Goal: Task Accomplishment & Management: Manage account settings

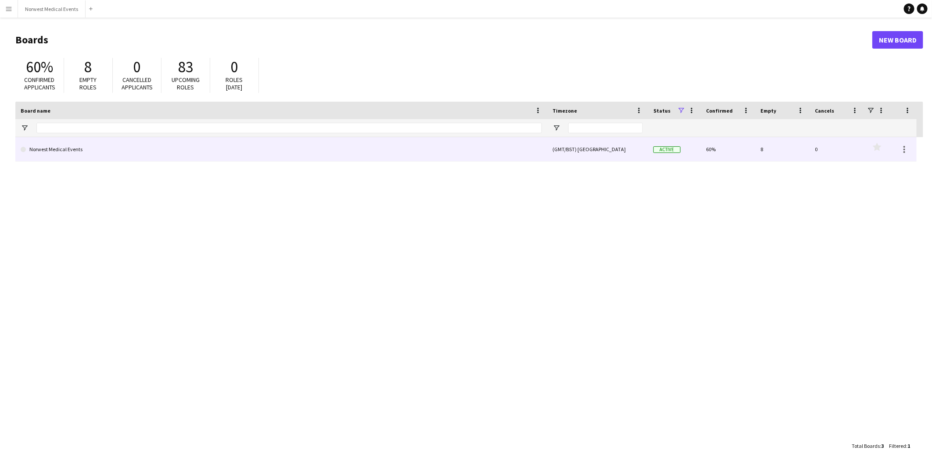
click at [329, 142] on link "Norwest Medical Events" at bounding box center [281, 149] width 521 height 25
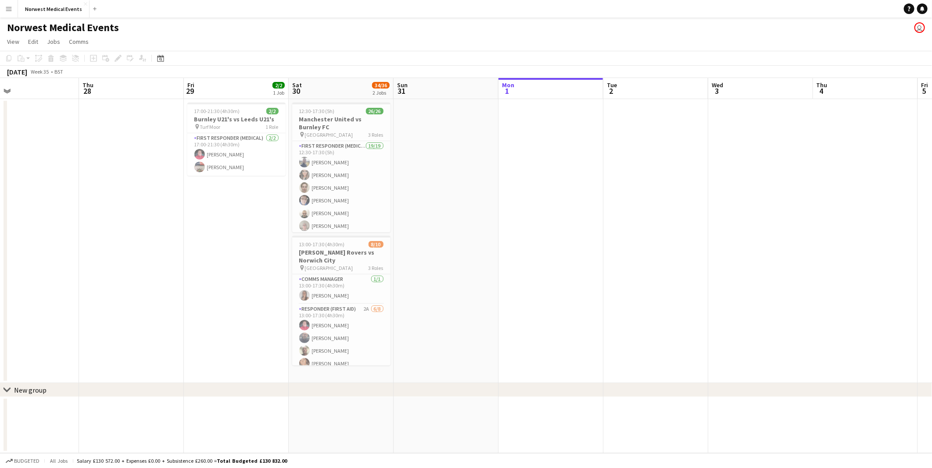
scroll to position [0, 224]
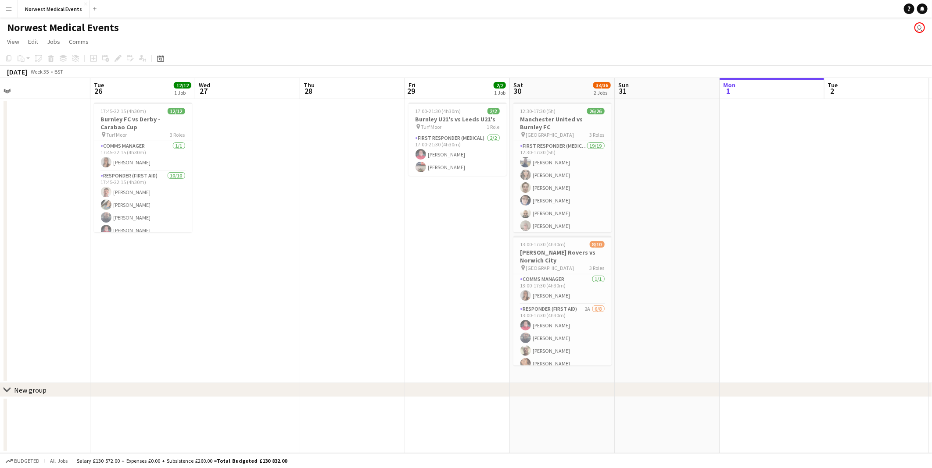
drag, startPoint x: 80, startPoint y: 275, endPoint x: 695, endPoint y: 315, distance: 615.8
click at [695, 315] on app-calendar-viewport "Sat 23 16/16 2 Jobs Sun 24 2/2 1 Job Mon 25 Tue 26 12/12 1 Job Wed 27 Thu 28 Fr…" at bounding box center [466, 265] width 932 height 375
click at [494, 27] on div "Norwest Medical Events user" at bounding box center [466, 26] width 932 height 17
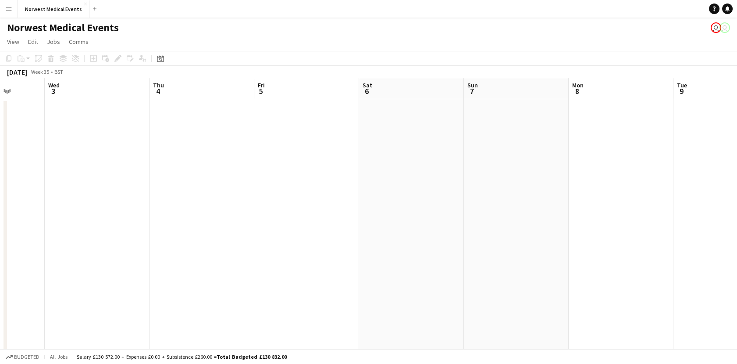
drag, startPoint x: 293, startPoint y: 237, endPoint x: 85, endPoint y: 237, distance: 207.5
click at [85, 237] on app-calendar-viewport "Sun 31 Mon 1 Tue 2 Wed 3 Thu 4 Fri 5 Sat 6 Sun 7 Mon 8 Tue 9 Wed 10 Thu 11 Fri …" at bounding box center [368, 251] width 737 height 346
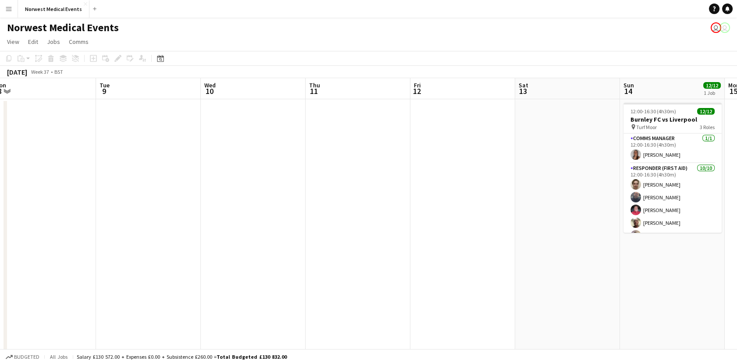
drag, startPoint x: 485, startPoint y: 239, endPoint x: 415, endPoint y: 237, distance: 69.8
click at [136, 245] on app-calendar-viewport "Thu 4 Fri 5 Sat 6 Sun 7 Mon 8 Tue 9 Wed 10 Thu 11 Fri 12 Sat 13 Sun 14 12/12 1 …" at bounding box center [368, 251] width 737 height 346
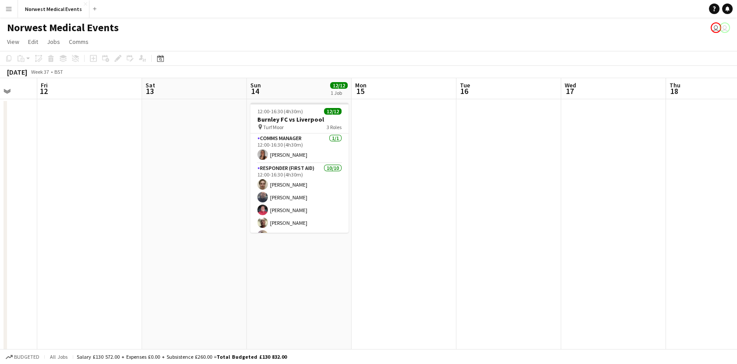
drag, startPoint x: 297, startPoint y: 275, endPoint x: 351, endPoint y: 246, distance: 61.3
click at [182, 275] on app-calendar-viewport "Mon 8 Tue 9 Wed 10 Thu 11 Fri 12 Sat 13 Sun 14 12/12 1 Job Mon 15 Tue 16 Wed 17…" at bounding box center [368, 317] width 737 height 479
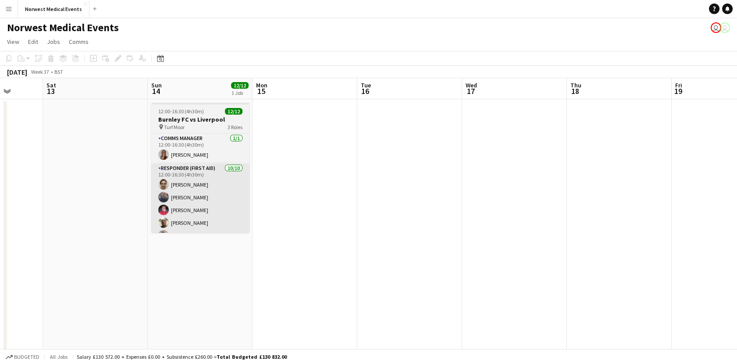
drag, startPoint x: 133, startPoint y: 225, endPoint x: 178, endPoint y: 225, distance: 44.8
click at [32, 225] on app-calendar-viewport "Tue 9 Wed 10 Thu 11 Fri 12 Sat 13 Sun 14 12/12 1 Job Mon 15 Tue 16 Wed 17 Thu 1…" at bounding box center [368, 317] width 737 height 479
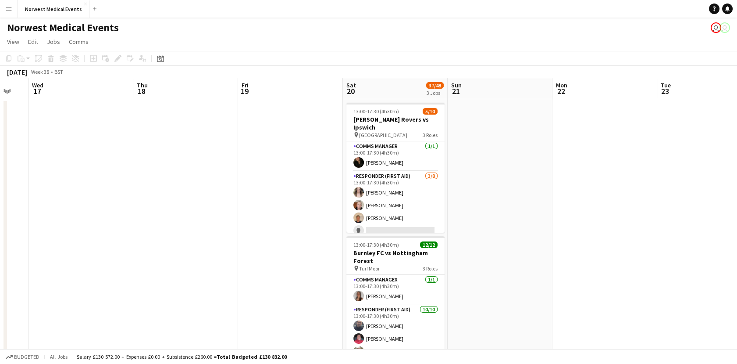
scroll to position [0, 293]
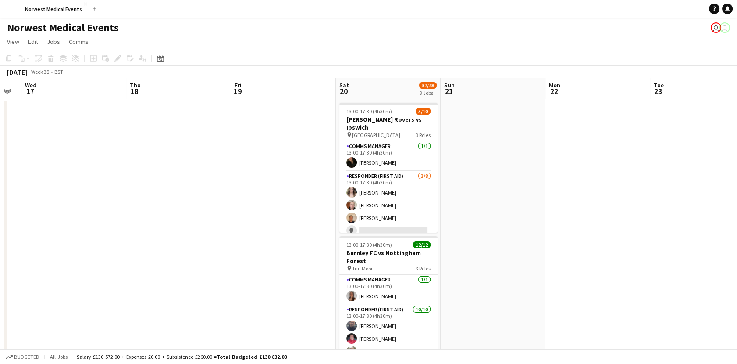
drag, startPoint x: 381, startPoint y: 225, endPoint x: 131, endPoint y: 222, distance: 249.6
click at [131, 222] on app-calendar-viewport "Sun 14 12/12 1 Job Mon 15 Tue 16 Wed 17 Thu 18 Fri 19 Sat 20 37/48 3 Jobs Sun 2…" at bounding box center [368, 317] width 737 height 479
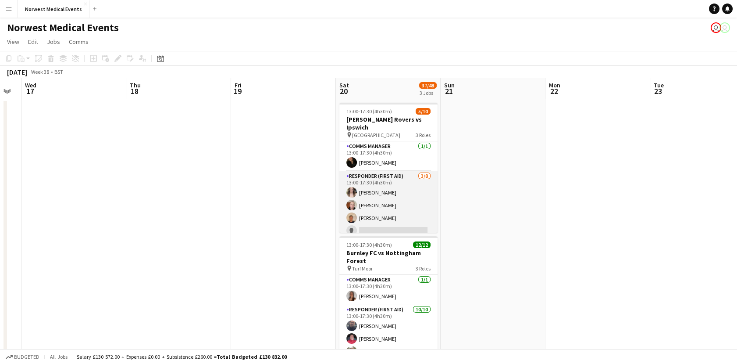
click at [368, 199] on app-card-role "Responder (First Aid) 3/8 13:00-17:30 (4h30m) Rebecca Vose Doug Black Matthew E…" at bounding box center [389, 230] width 98 height 119
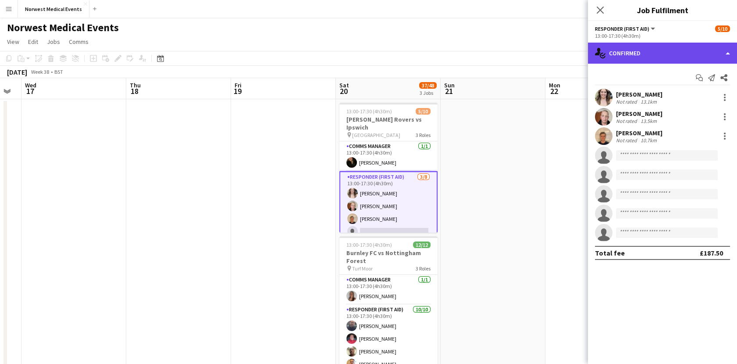
click at [660, 50] on div "single-neutral-actions-check-2 Confirmed" at bounding box center [662, 53] width 149 height 21
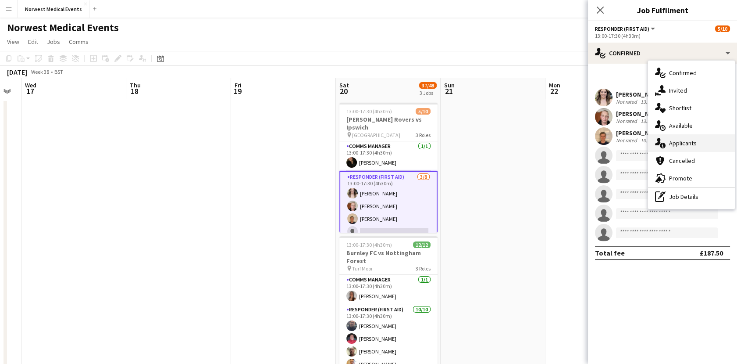
click at [683, 151] on div "single-neutral-actions-information Applicants" at bounding box center [691, 143] width 87 height 18
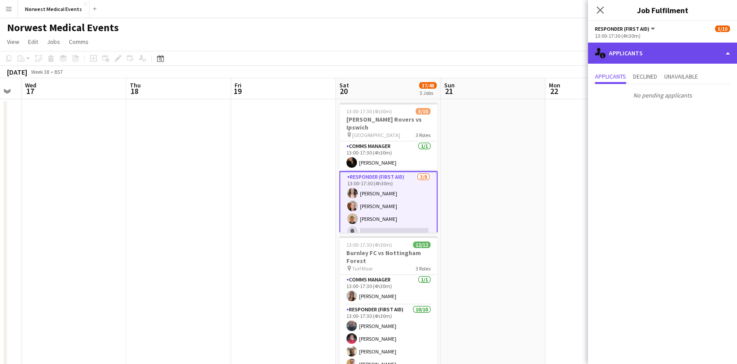
click at [619, 55] on div "single-neutral-actions-information Applicants" at bounding box center [662, 53] width 149 height 21
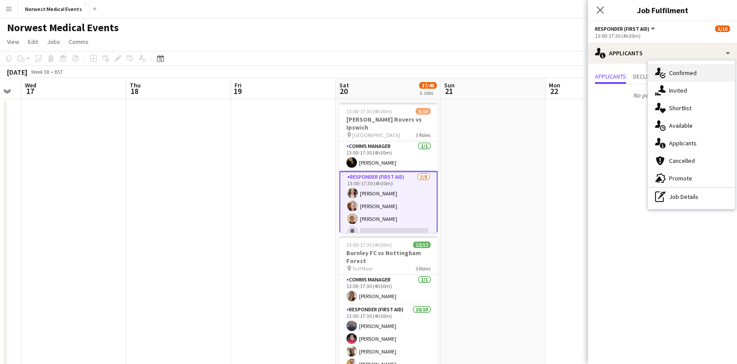
click at [668, 75] on div "single-neutral-actions-check-2 Confirmed" at bounding box center [691, 73] width 87 height 18
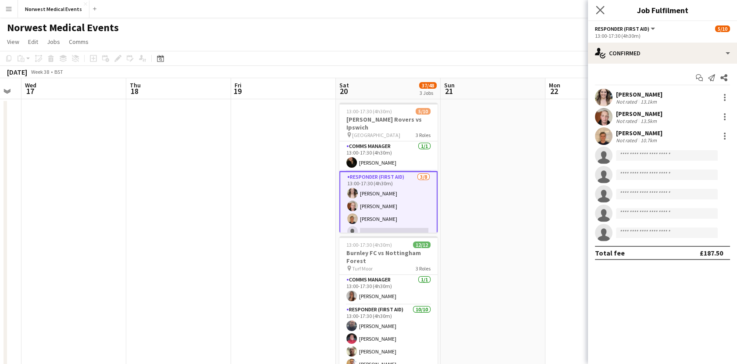
click at [598, 14] on icon "Close pop-in" at bounding box center [600, 10] width 8 height 8
